Goal: Task Accomplishment & Management: Use online tool/utility

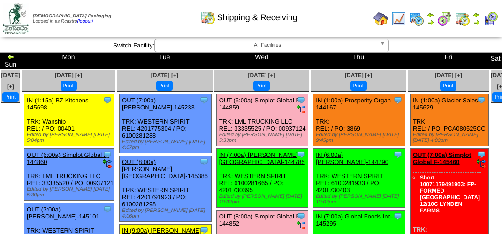
scroll to position [1361, 0]
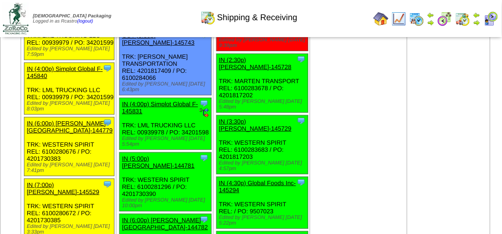
click at [490, 18] on img at bounding box center [491, 18] width 15 height 15
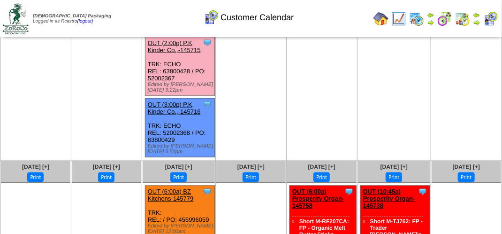
scroll to position [469, 0]
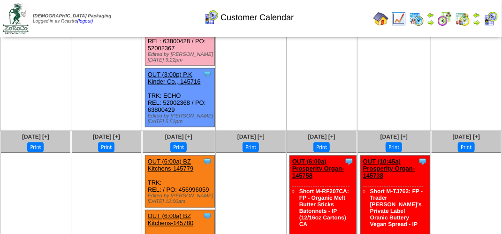
click at [163, 23] on link "OUT (2:00p) P.K, Kinder Co.,-145715" at bounding box center [174, 16] width 53 height 14
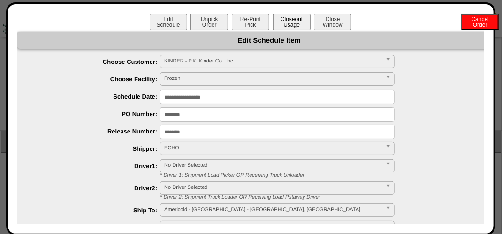
click at [292, 22] on button "Closeout Usage" at bounding box center [292, 22] width 38 height 16
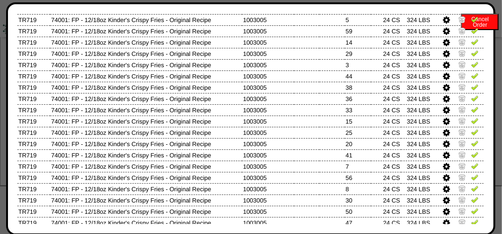
scroll to position [0, 0]
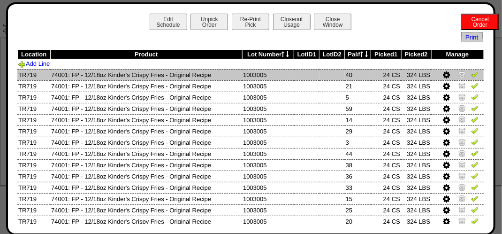
click at [471, 76] on img at bounding box center [475, 74] width 8 height 8
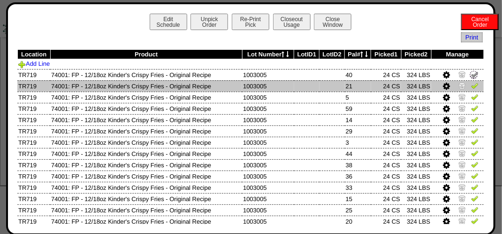
drag, startPoint x: 469, startPoint y: 82, endPoint x: 469, endPoint y: 91, distance: 8.9
click at [469, 86] on td at bounding box center [457, 85] width 53 height 11
click at [468, 92] on td at bounding box center [457, 85] width 53 height 11
click at [471, 87] on img at bounding box center [475, 86] width 8 height 8
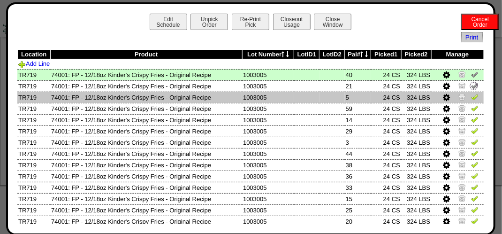
click at [471, 97] on img at bounding box center [475, 97] width 8 height 8
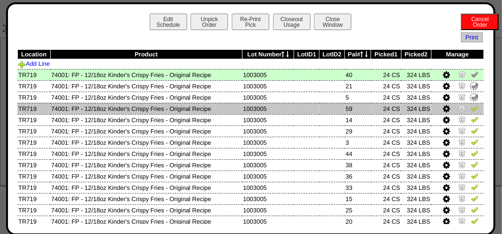
click at [471, 107] on img at bounding box center [475, 108] width 8 height 8
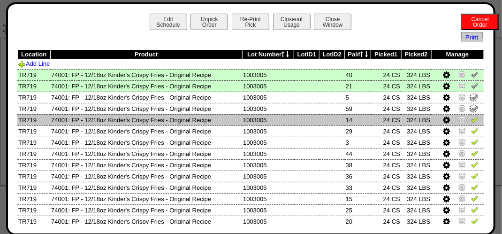
click at [471, 120] on img at bounding box center [475, 119] width 8 height 8
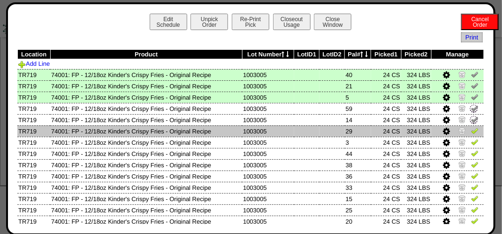
click at [471, 130] on img at bounding box center [475, 131] width 8 height 8
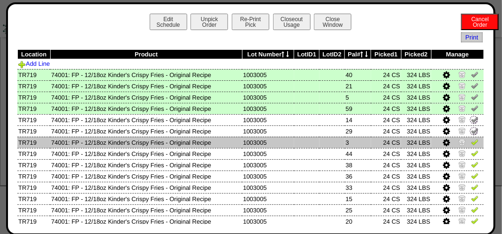
click at [471, 139] on img at bounding box center [475, 142] width 8 height 8
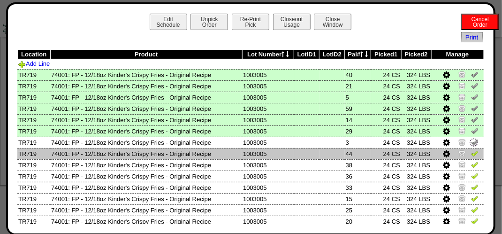
drag, startPoint x: 470, startPoint y: 152, endPoint x: 471, endPoint y: 157, distance: 4.8
click at [471, 153] on img at bounding box center [475, 153] width 8 height 8
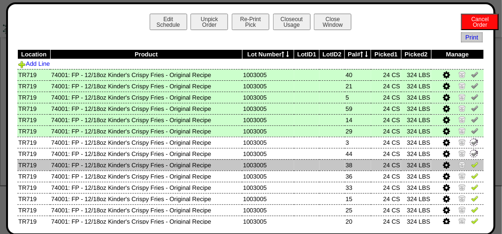
drag, startPoint x: 468, startPoint y: 162, endPoint x: 468, endPoint y: 167, distance: 4.7
click at [471, 163] on img at bounding box center [475, 165] width 8 height 8
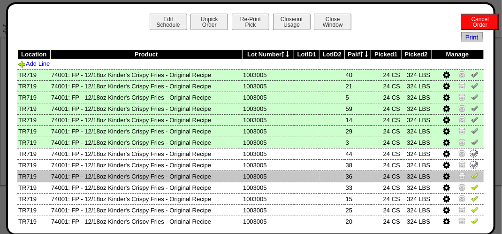
click at [471, 176] on img at bounding box center [475, 176] width 8 height 8
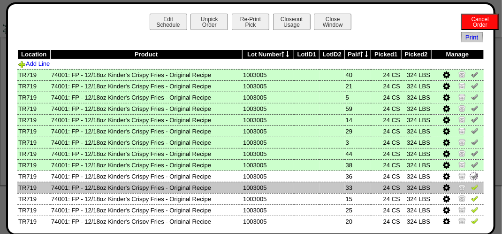
click at [471, 189] on img at bounding box center [475, 187] width 8 height 8
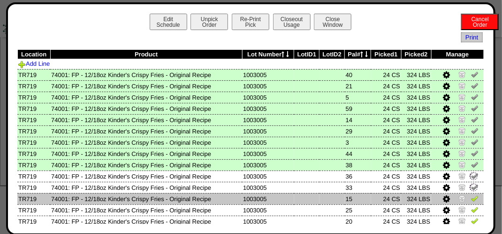
click at [471, 200] on img at bounding box center [475, 198] width 8 height 8
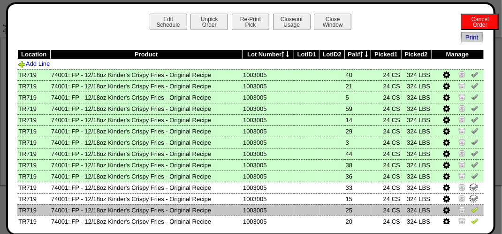
click at [471, 207] on img at bounding box center [475, 210] width 8 height 8
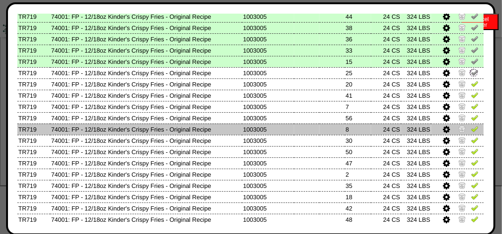
scroll to position [141, 0]
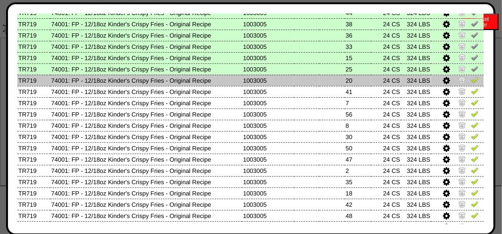
click at [471, 83] on img at bounding box center [475, 80] width 8 height 8
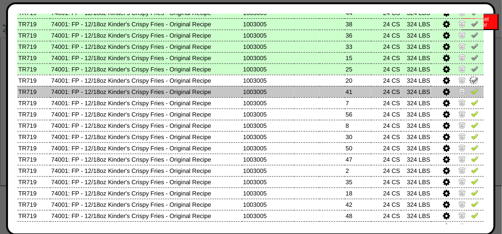
drag, startPoint x: 469, startPoint y: 90, endPoint x: 467, endPoint y: 94, distance: 4.8
click at [471, 91] on img at bounding box center [475, 91] width 8 height 8
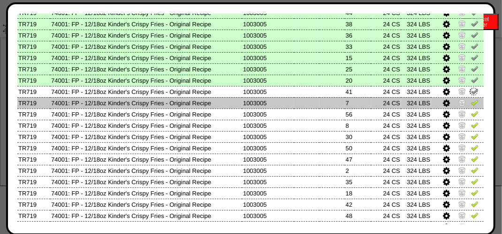
click at [471, 100] on img at bounding box center [475, 103] width 8 height 8
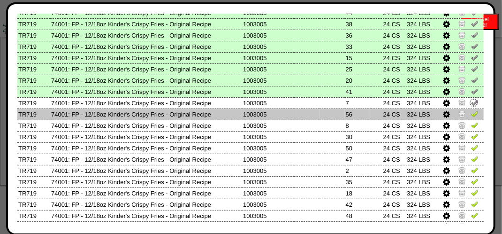
click at [471, 113] on img at bounding box center [475, 114] width 8 height 8
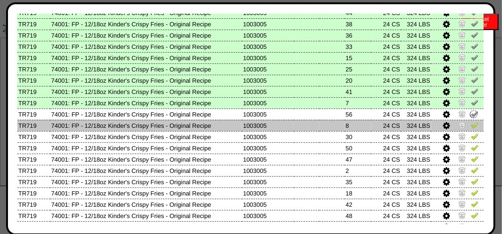
click at [471, 123] on img at bounding box center [475, 125] width 8 height 8
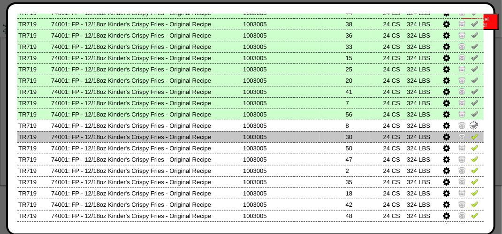
click at [471, 133] on img at bounding box center [475, 136] width 8 height 8
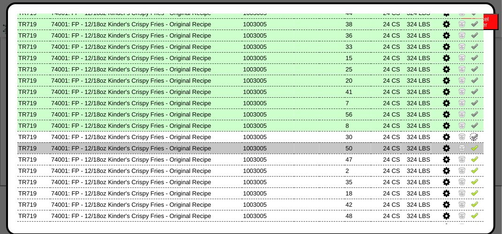
click at [471, 146] on img at bounding box center [475, 148] width 8 height 8
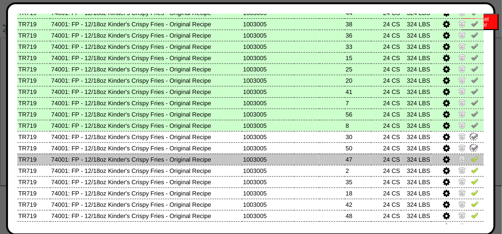
click at [471, 158] on img at bounding box center [475, 159] width 8 height 8
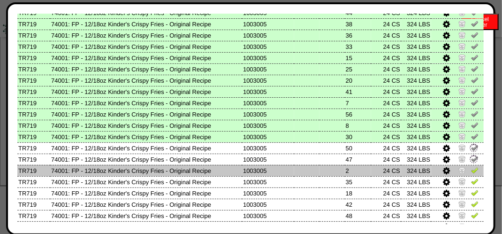
click at [472, 170] on img at bounding box center [475, 170] width 8 height 8
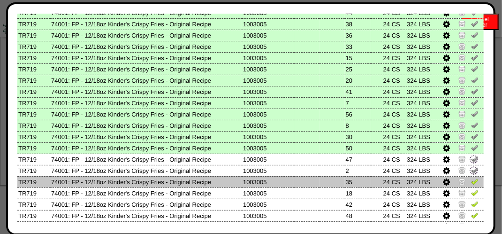
click at [473, 183] on td at bounding box center [457, 181] width 53 height 11
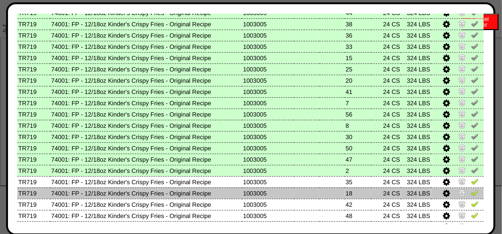
click at [471, 191] on img at bounding box center [475, 193] width 8 height 8
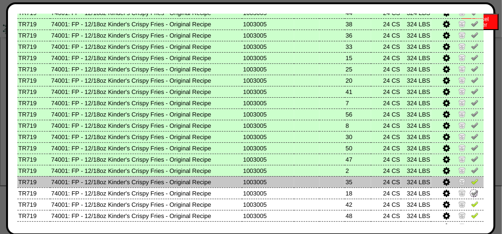
click at [471, 184] on img at bounding box center [475, 181] width 8 height 8
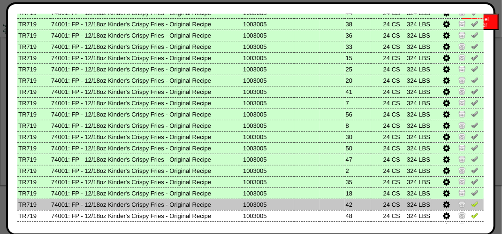
click at [471, 206] on img at bounding box center [475, 204] width 8 height 8
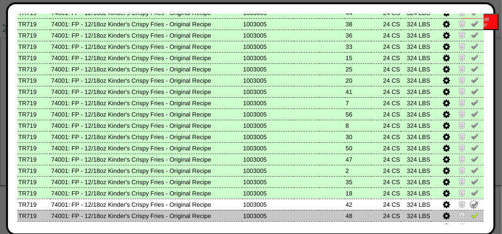
click at [471, 212] on img at bounding box center [475, 215] width 8 height 8
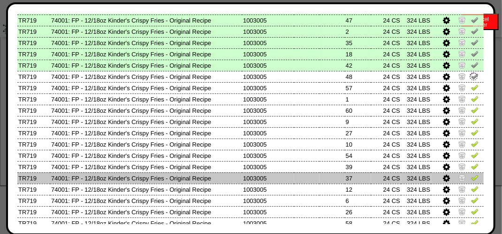
scroll to position [282, 0]
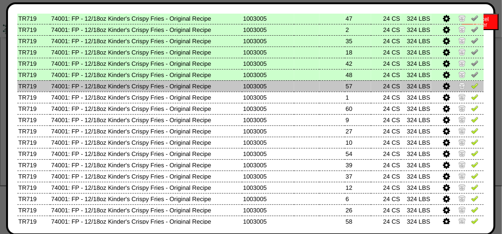
click at [471, 85] on img at bounding box center [475, 86] width 8 height 8
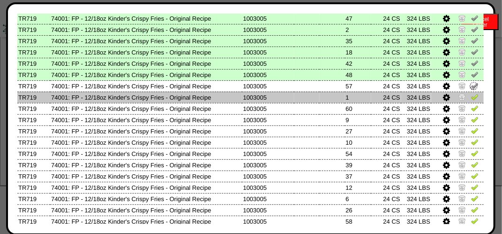
click at [471, 93] on img at bounding box center [475, 97] width 8 height 8
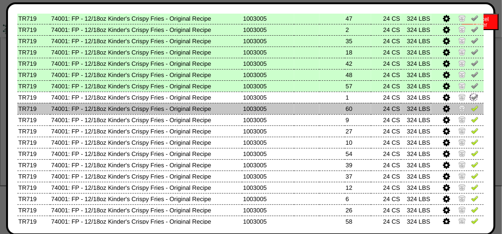
click at [471, 108] on img at bounding box center [475, 108] width 8 height 8
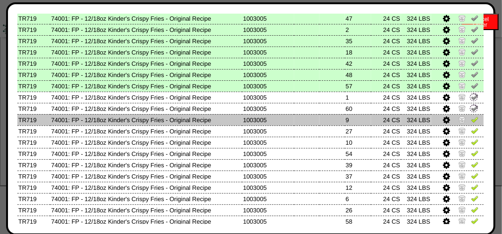
click at [471, 118] on img at bounding box center [475, 119] width 8 height 8
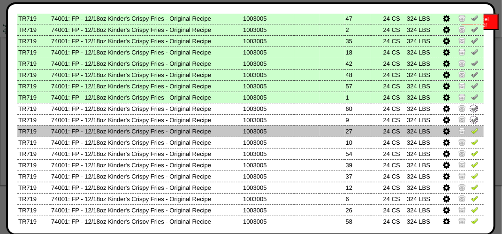
click at [471, 132] on img at bounding box center [475, 131] width 8 height 8
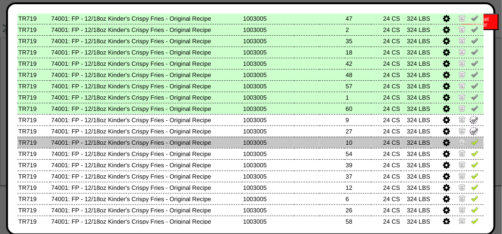
click at [468, 147] on td at bounding box center [457, 142] width 53 height 11
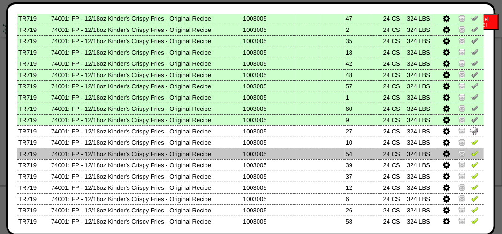
click at [473, 157] on td at bounding box center [457, 153] width 53 height 11
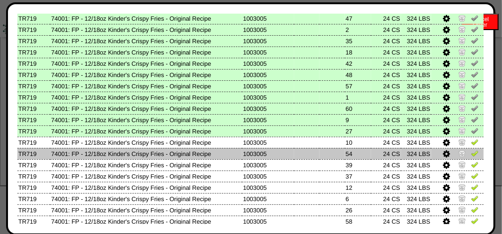
click at [471, 155] on td at bounding box center [457, 153] width 53 height 11
click at [471, 155] on img at bounding box center [475, 153] width 8 height 8
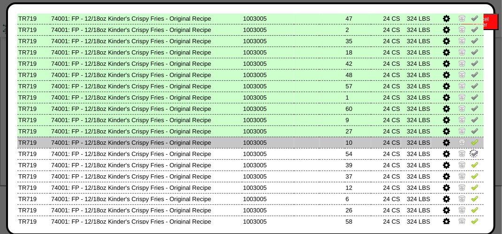
click at [471, 145] on img at bounding box center [475, 142] width 8 height 8
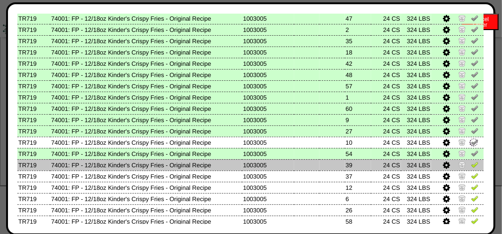
click at [471, 167] on img at bounding box center [475, 165] width 8 height 8
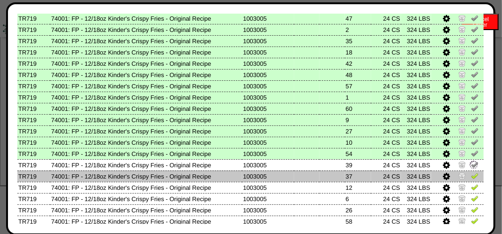
click at [471, 176] on img at bounding box center [475, 176] width 8 height 8
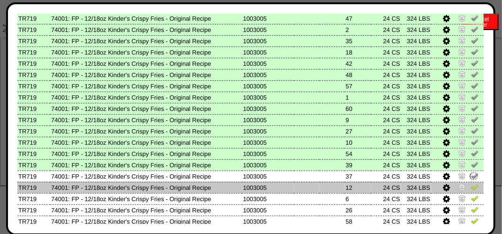
click at [471, 189] on img at bounding box center [475, 187] width 8 height 8
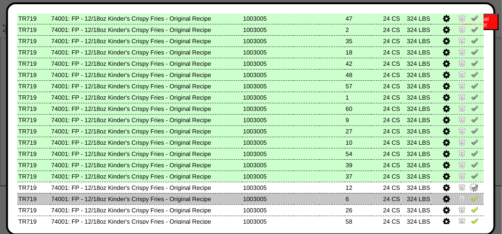
click at [471, 197] on img at bounding box center [475, 198] width 8 height 8
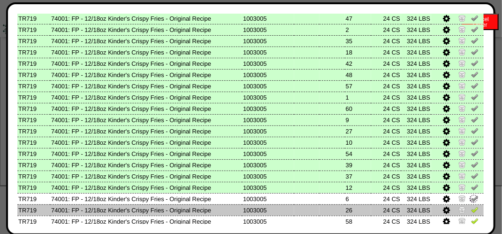
click at [471, 207] on img at bounding box center [475, 210] width 8 height 8
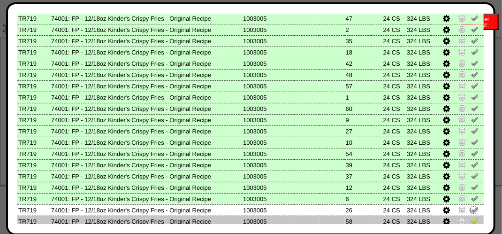
click at [471, 222] on img at bounding box center [475, 221] width 8 height 8
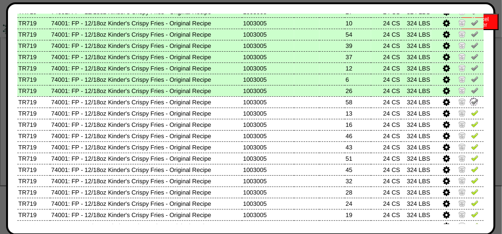
scroll to position [422, 0]
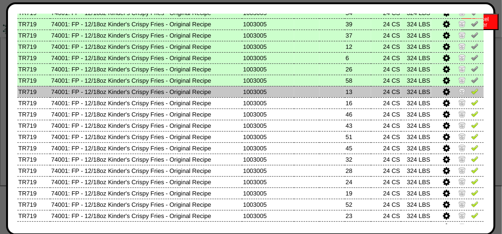
click at [471, 94] on img at bounding box center [475, 91] width 8 height 8
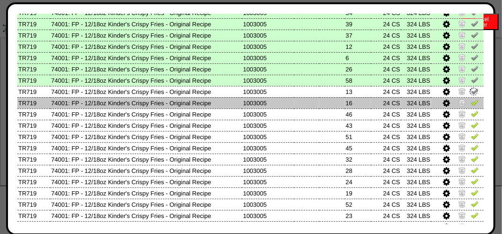
click at [471, 104] on img at bounding box center [475, 103] width 8 height 8
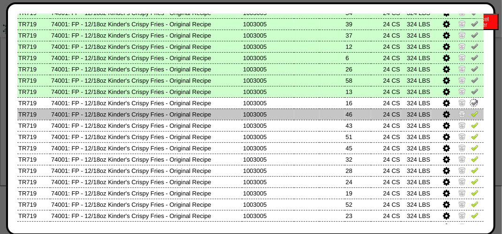
click at [471, 113] on img at bounding box center [475, 114] width 8 height 8
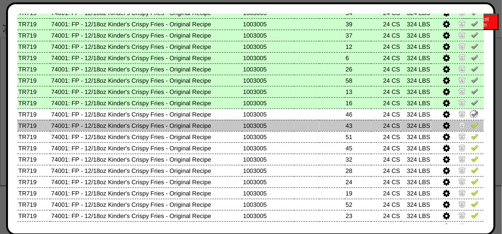
click at [471, 123] on img at bounding box center [475, 125] width 8 height 8
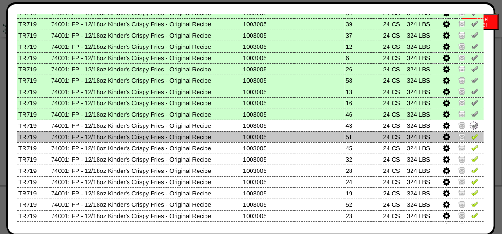
click at [471, 135] on img at bounding box center [475, 136] width 8 height 8
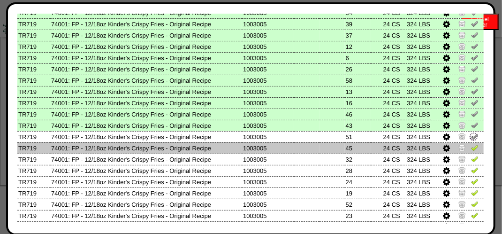
click at [471, 151] on img at bounding box center [475, 148] width 8 height 8
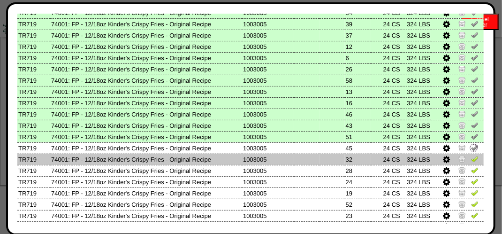
click at [471, 157] on img at bounding box center [475, 159] width 8 height 8
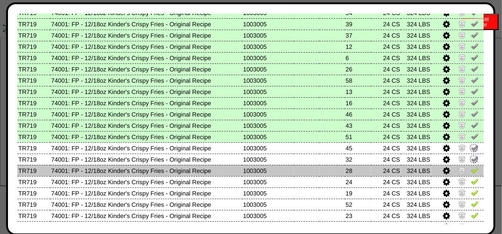
click at [471, 170] on img at bounding box center [475, 170] width 8 height 8
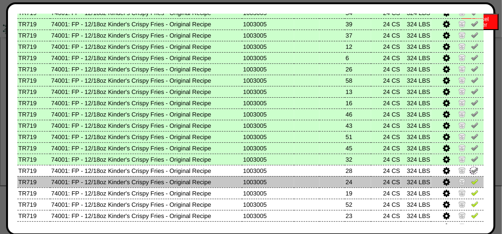
click at [471, 179] on img at bounding box center [475, 181] width 8 height 8
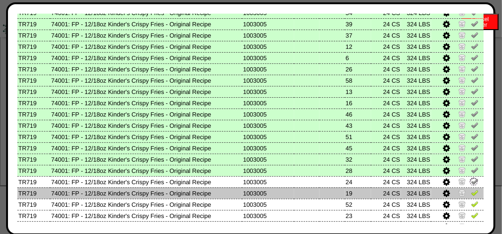
click at [471, 191] on img at bounding box center [475, 193] width 8 height 8
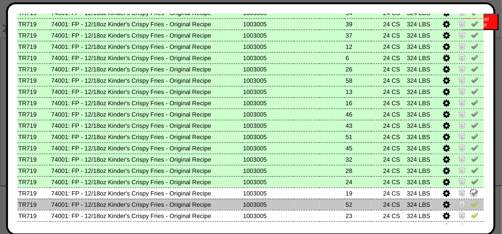
click at [471, 203] on img at bounding box center [475, 204] width 8 height 8
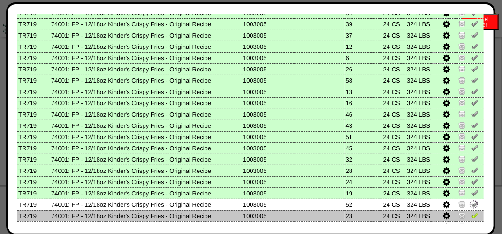
click at [471, 215] on img at bounding box center [475, 215] width 8 height 8
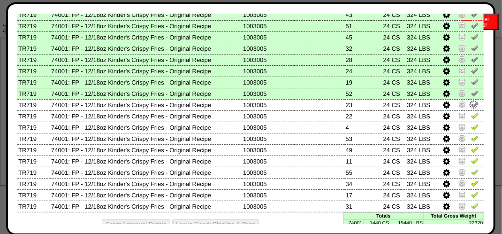
scroll to position [547, 0]
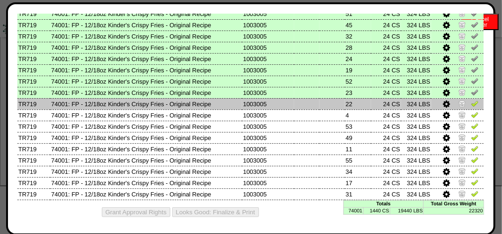
click at [471, 100] on img at bounding box center [475, 104] width 8 height 8
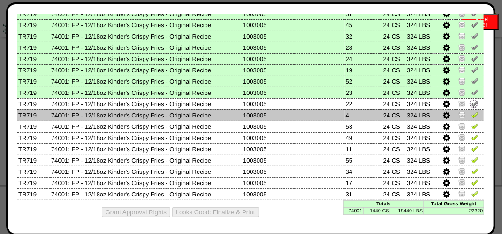
click at [471, 112] on img at bounding box center [475, 115] width 8 height 8
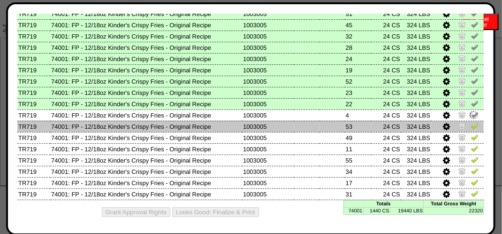
click at [471, 127] on img at bounding box center [475, 126] width 8 height 8
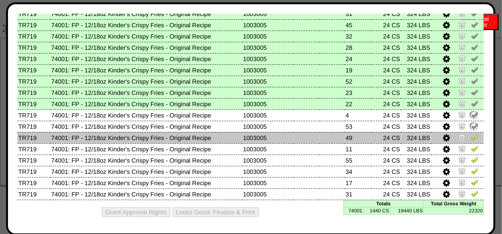
click at [471, 136] on img at bounding box center [475, 137] width 8 height 8
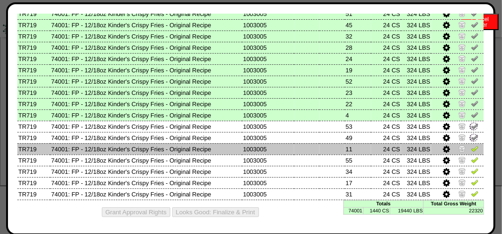
click at [471, 145] on img at bounding box center [475, 149] width 8 height 8
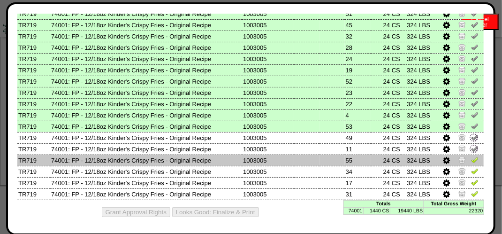
click at [471, 157] on img at bounding box center [475, 160] width 8 height 8
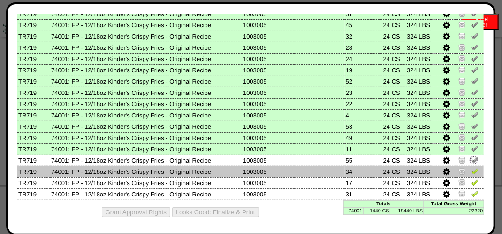
click at [471, 169] on img at bounding box center [475, 171] width 8 height 8
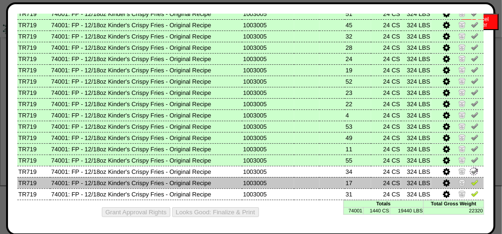
click at [471, 180] on img at bounding box center [475, 182] width 8 height 8
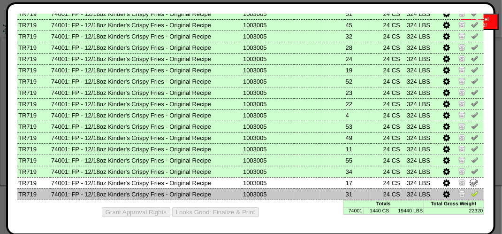
click at [470, 188] on td at bounding box center [457, 193] width 53 height 11
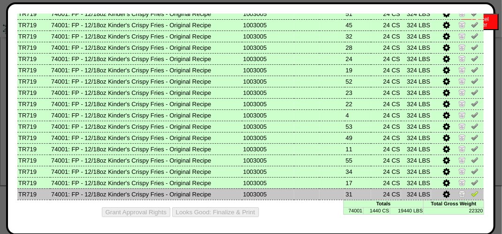
click at [471, 190] on img at bounding box center [475, 194] width 8 height 8
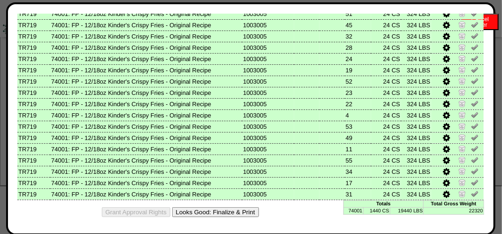
drag, startPoint x: 230, startPoint y: 213, endPoint x: 302, endPoint y: 86, distance: 146.1
click at [230, 213] on button "Looks Good: Finalize & Print" at bounding box center [215, 212] width 87 height 10
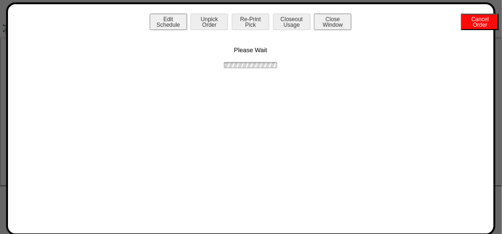
scroll to position [0, 0]
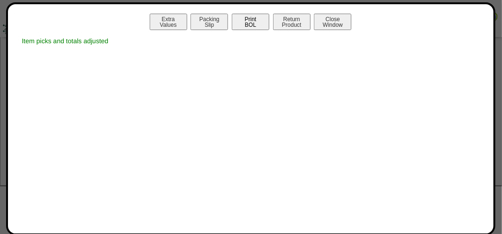
click at [245, 15] on button "Print BOL" at bounding box center [251, 22] width 38 height 16
